Goal: Complete application form

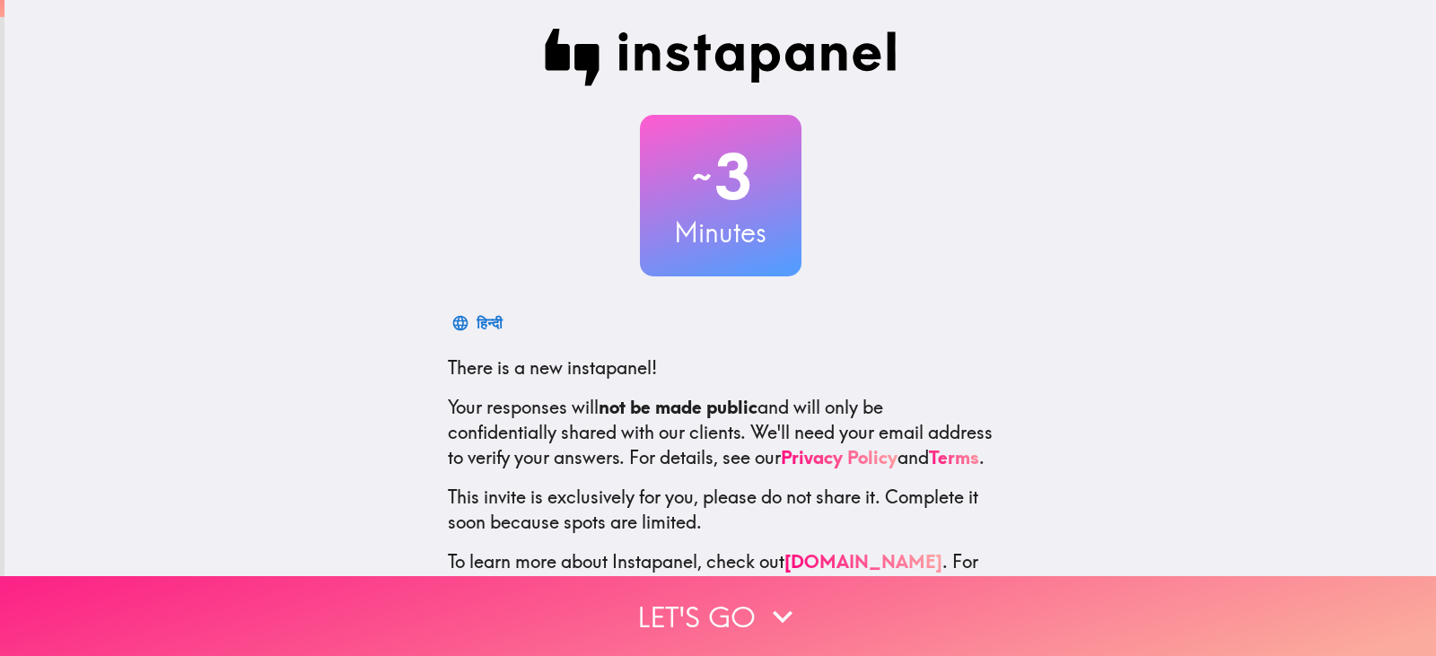
click at [782, 582] on button "Let's go" at bounding box center [718, 616] width 1436 height 80
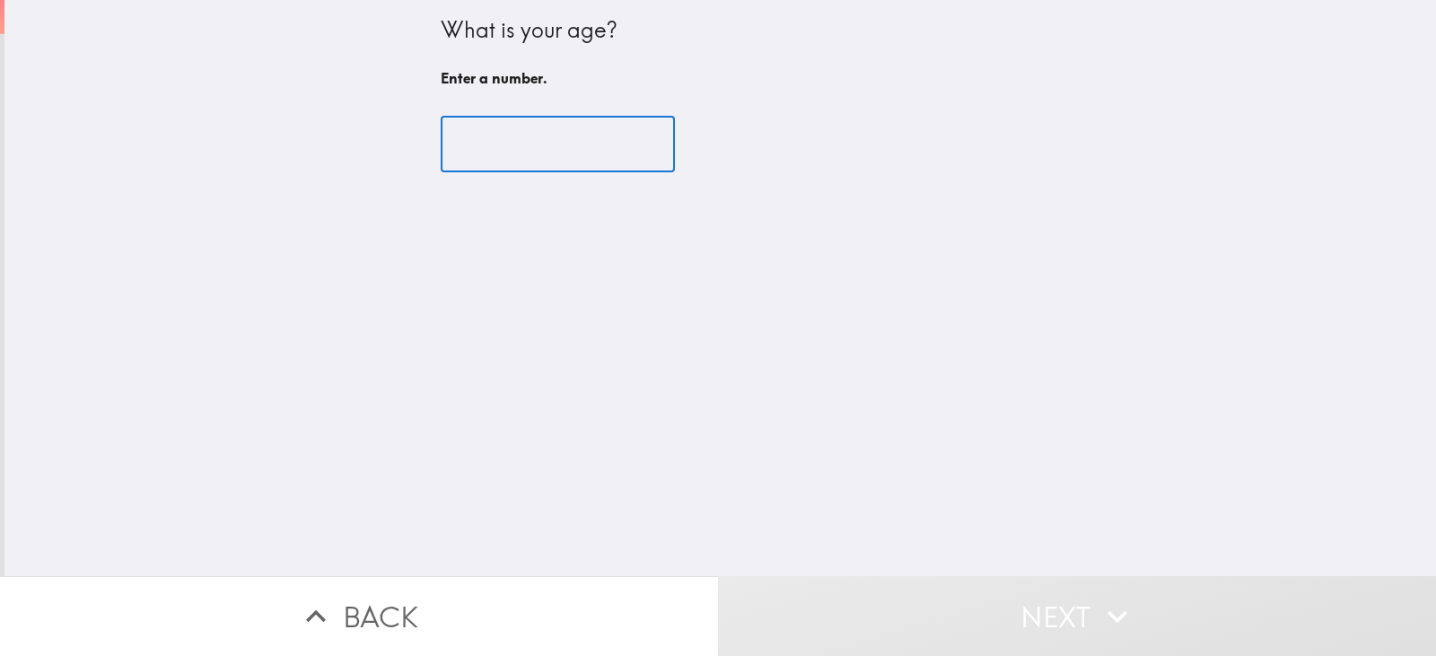
click at [520, 134] on input "number" at bounding box center [558, 145] width 234 height 56
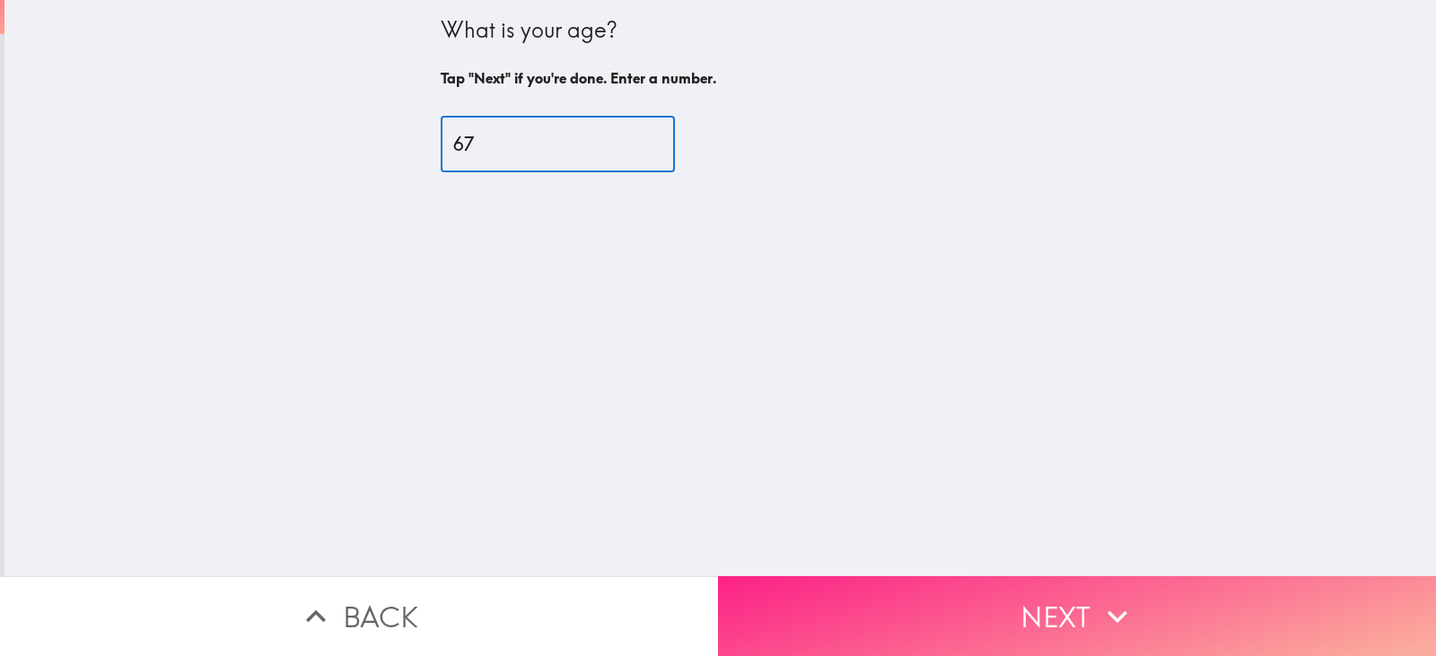
type input "67"
click at [1028, 601] on button "Next" at bounding box center [1077, 616] width 718 height 80
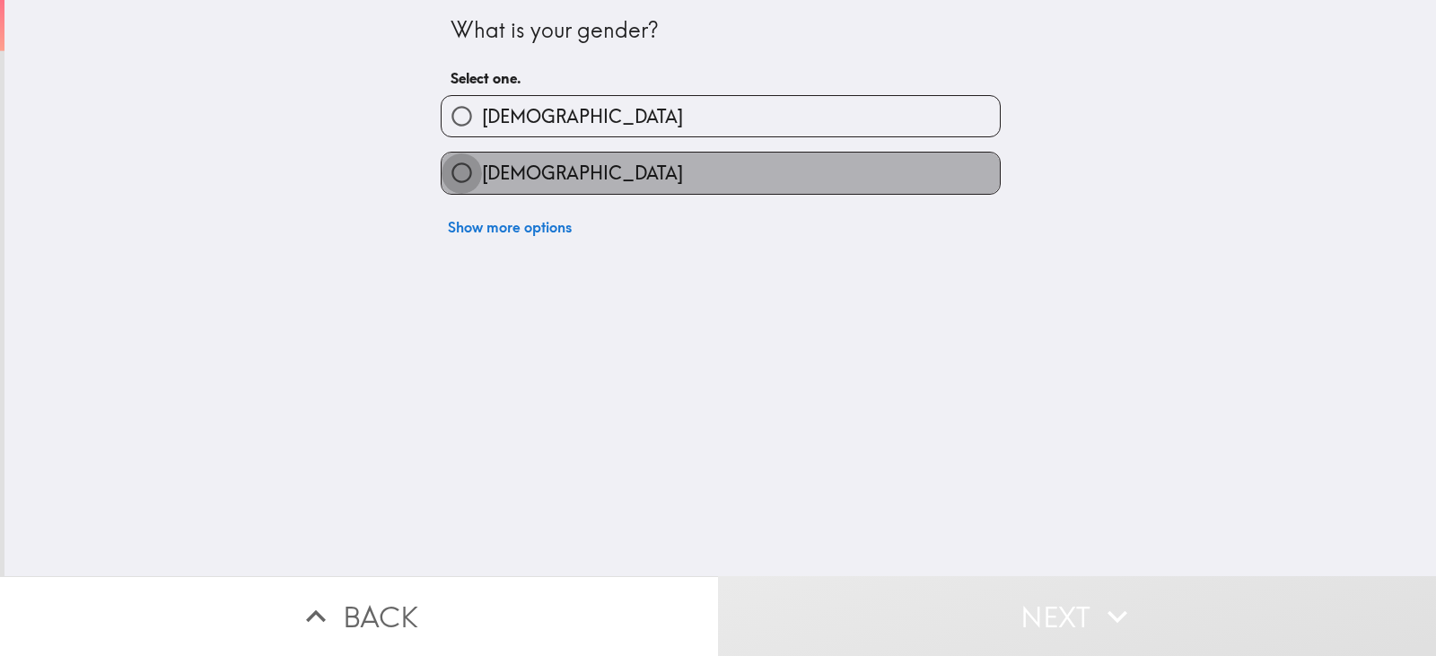
click at [448, 171] on input "[DEMOGRAPHIC_DATA]" at bounding box center [462, 173] width 40 height 40
radio input "true"
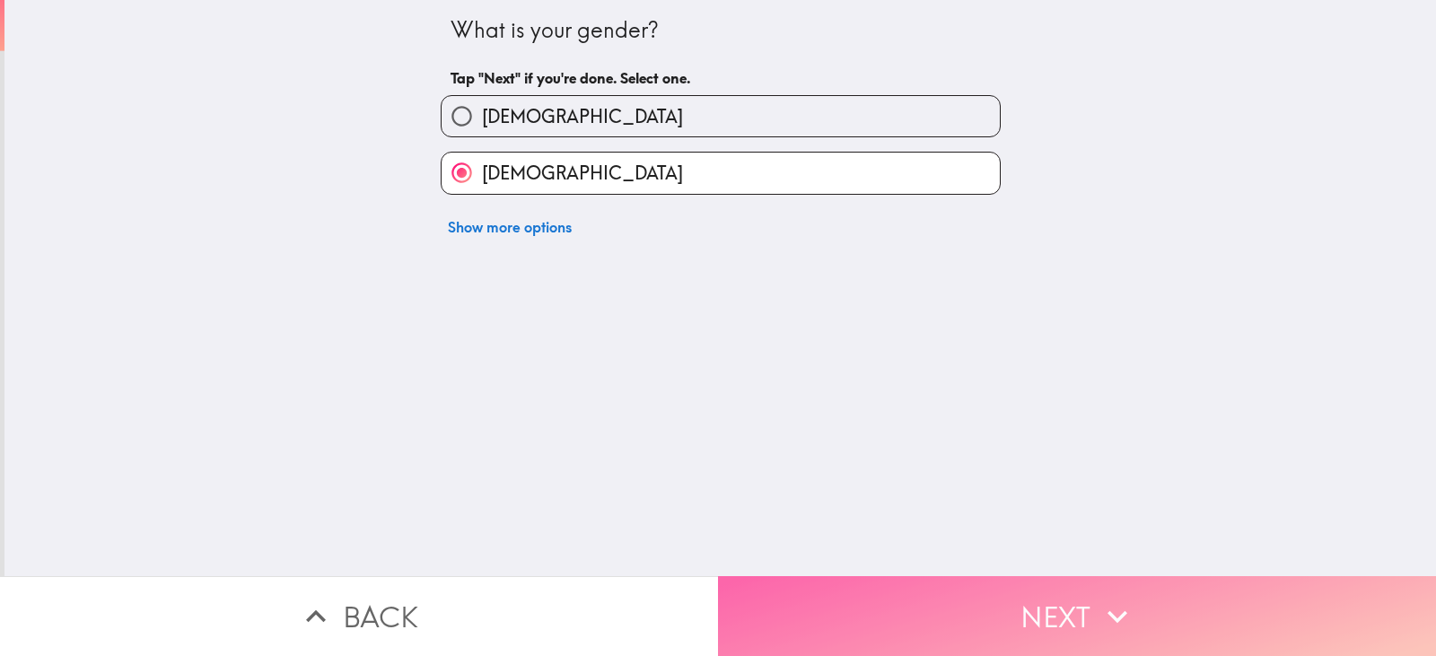
click at [1043, 602] on button "Next" at bounding box center [1077, 616] width 718 height 80
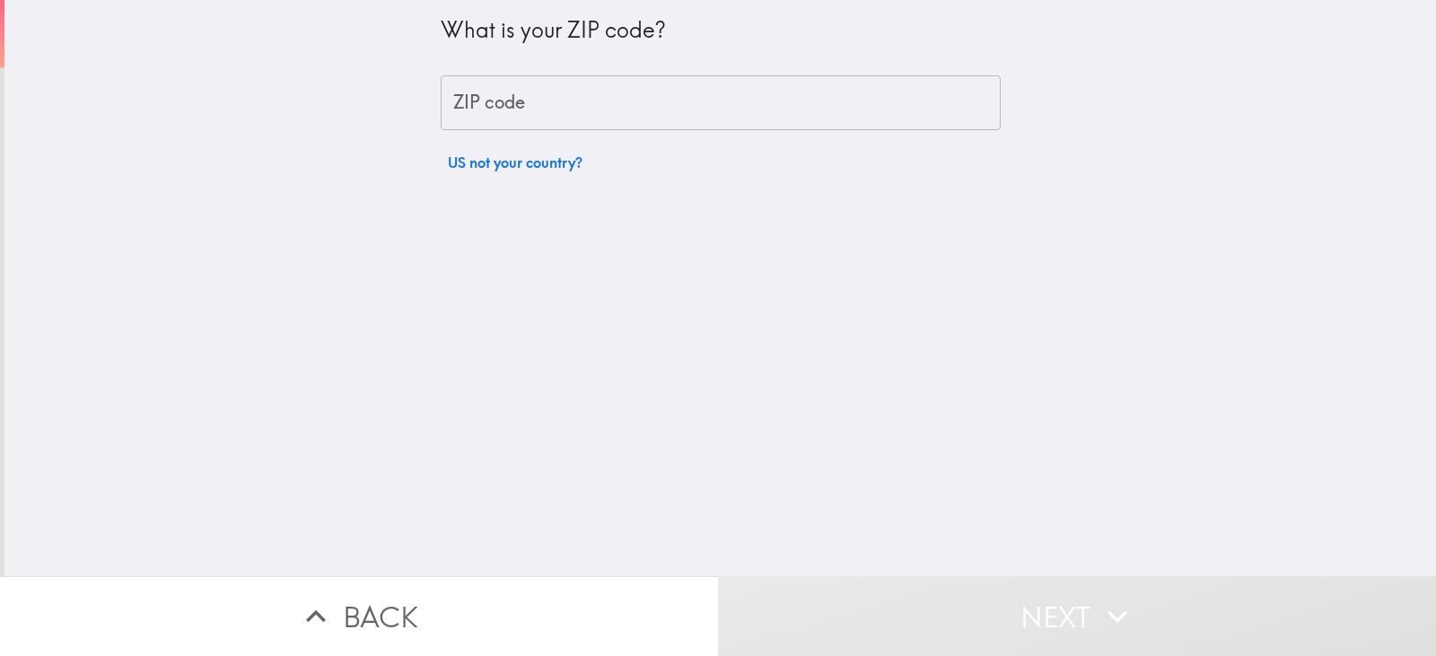
click at [556, 103] on input "ZIP code" at bounding box center [721, 103] width 560 height 56
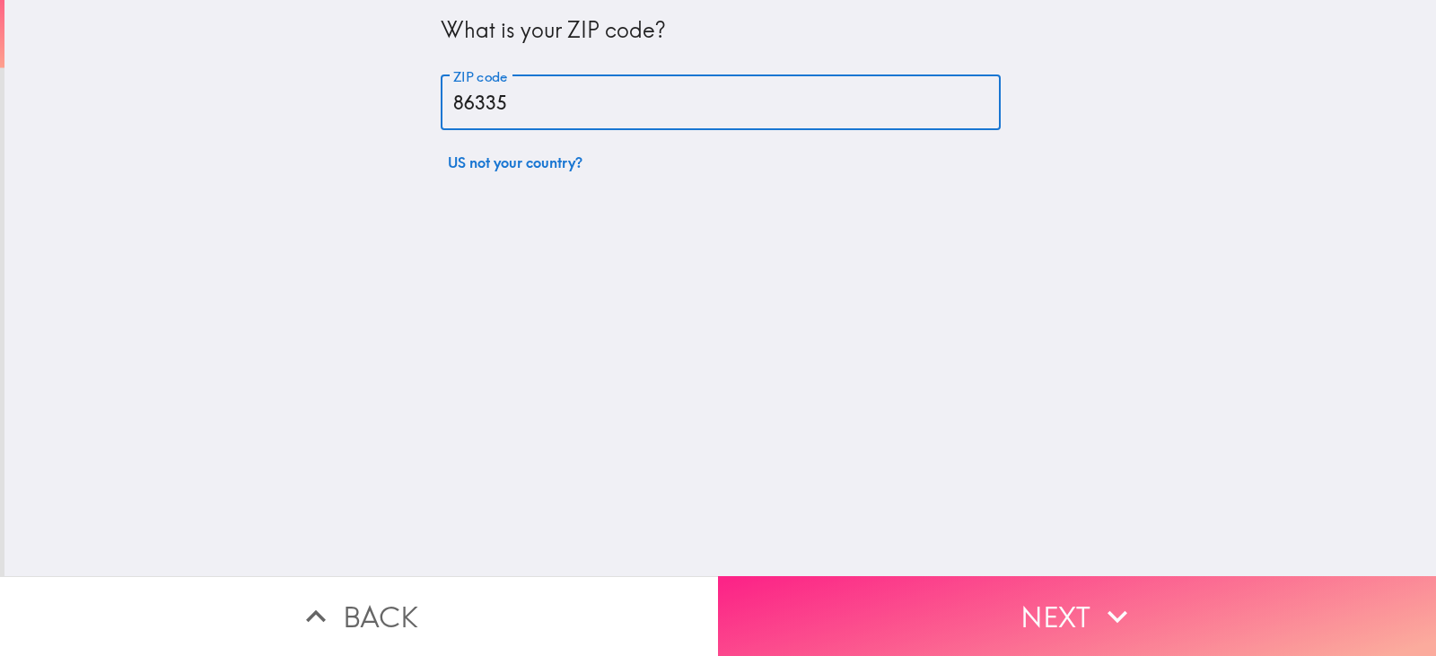
type input "86335"
click at [1055, 583] on button "Next" at bounding box center [1077, 616] width 718 height 80
